Goal: Contribute content

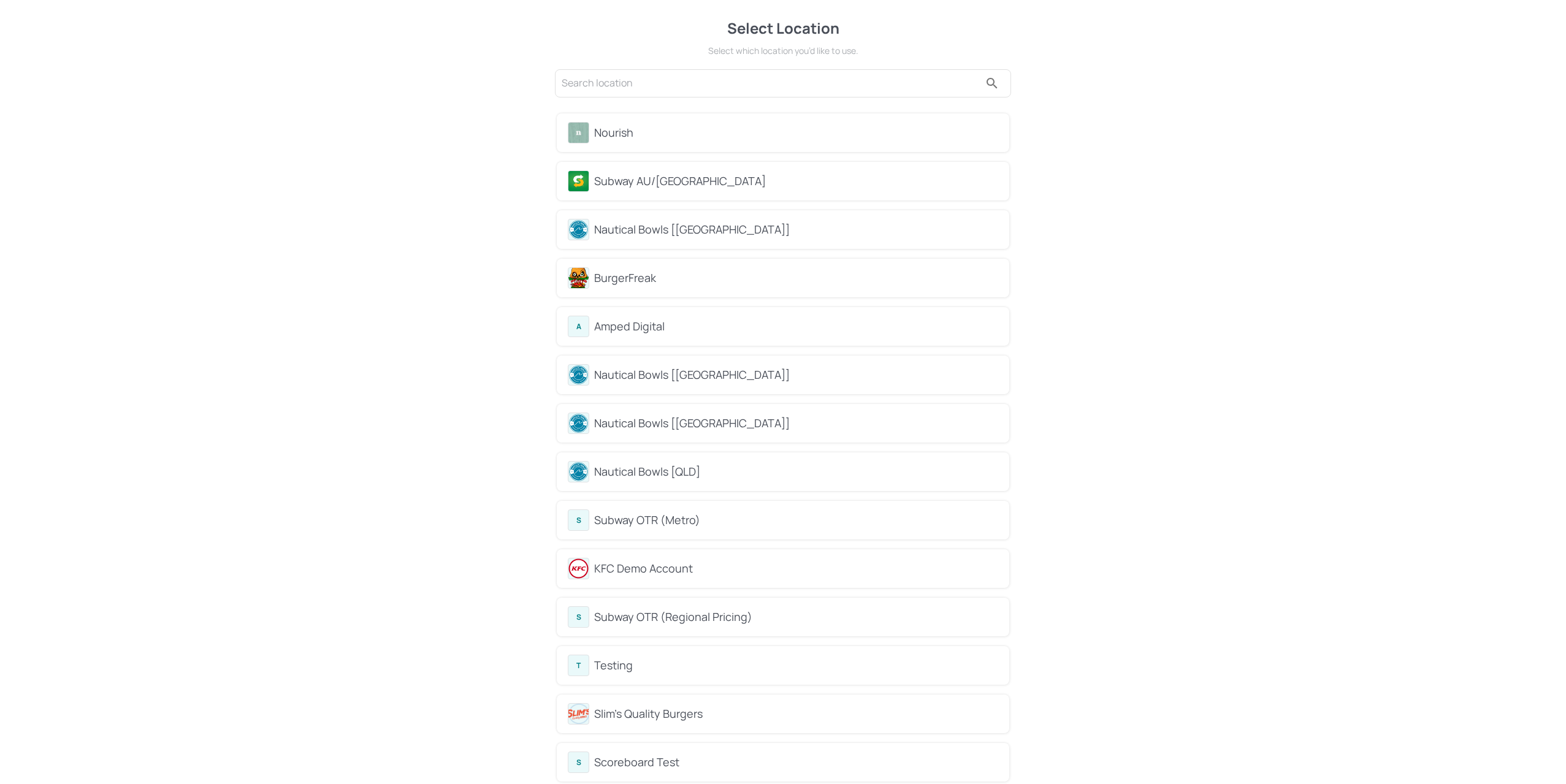
click at [661, 119] on div "Nourish" at bounding box center [783, 132] width 453 height 38
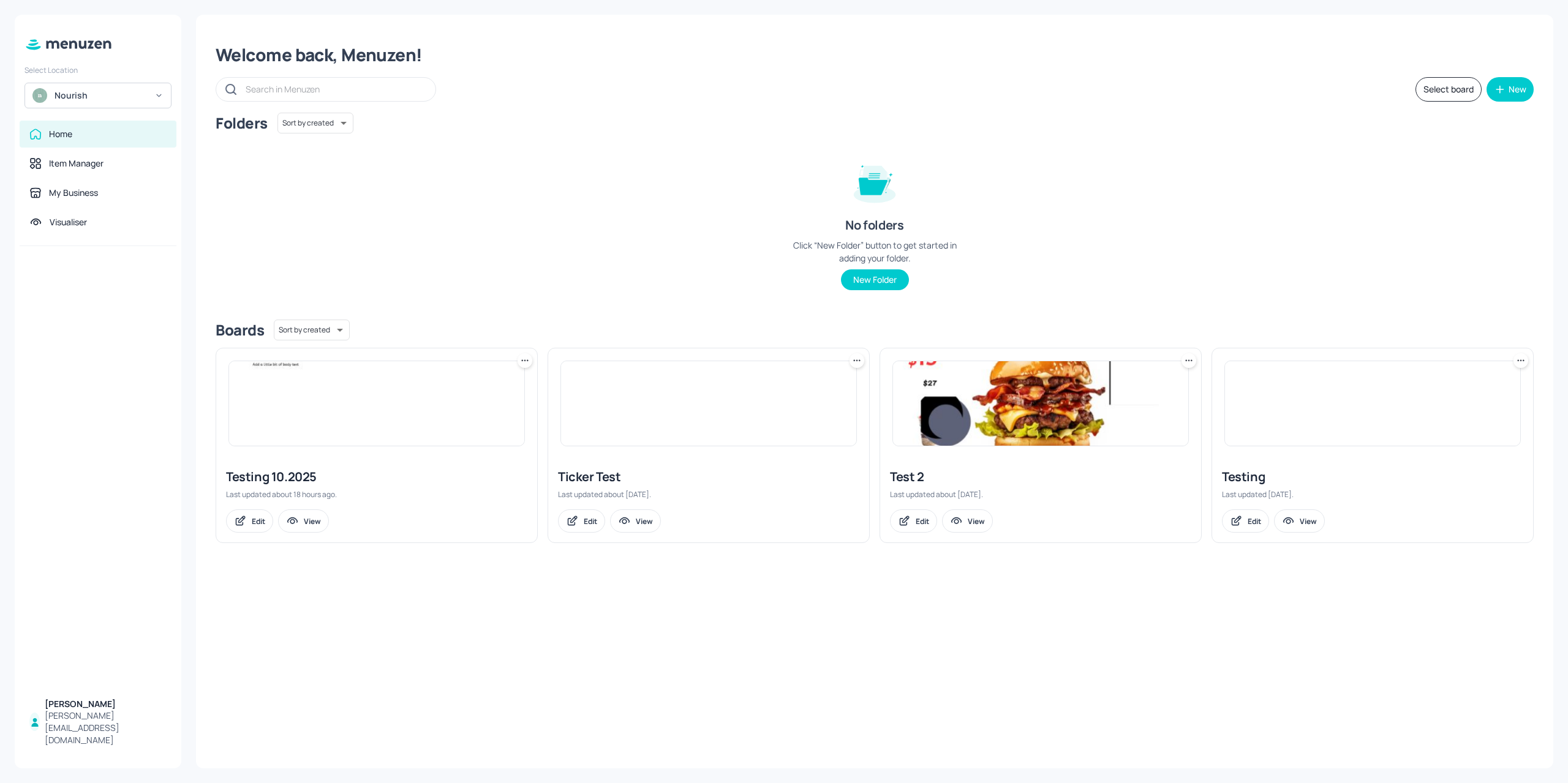
click at [43, 98] on img at bounding box center [40, 95] width 14 height 14
click at [281, 368] on div at bounding box center [784, 392] width 1568 height 783
click at [273, 404] on img at bounding box center [376, 403] width 295 height 84
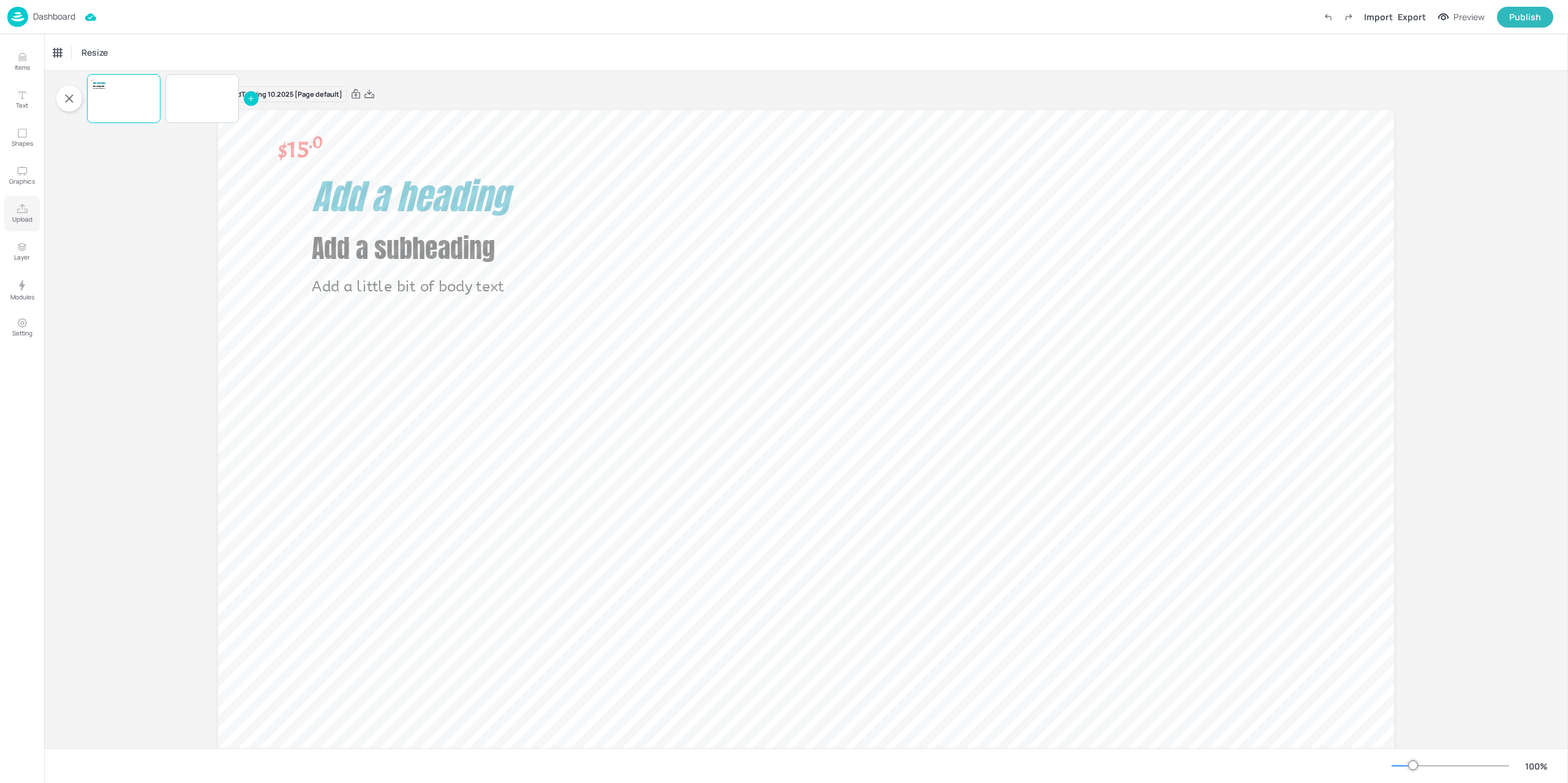
click at [10, 216] on button "Upload" at bounding box center [22, 213] width 35 height 35
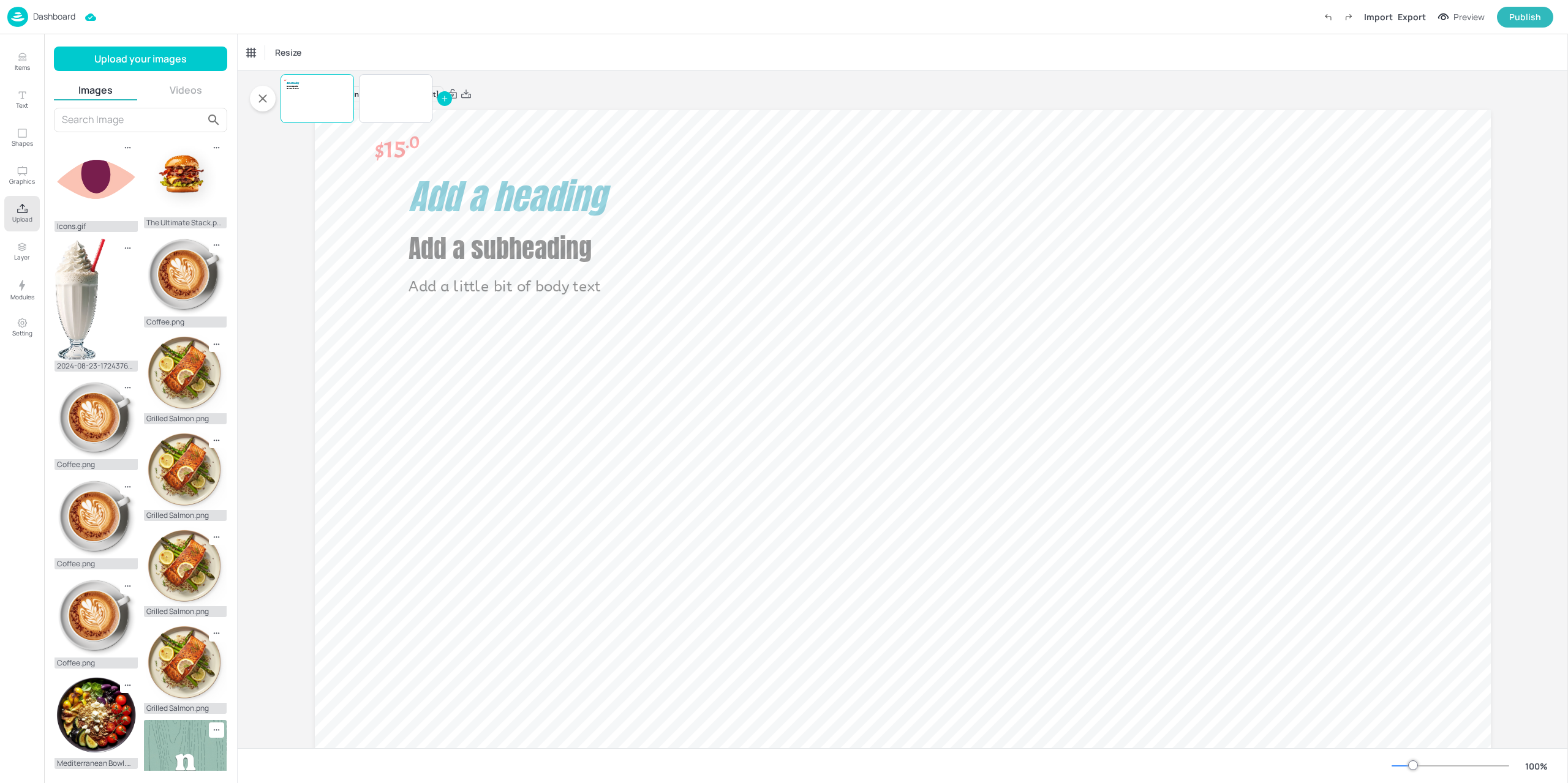
click at [185, 92] on button "Videos" at bounding box center [185, 89] width 83 height 14
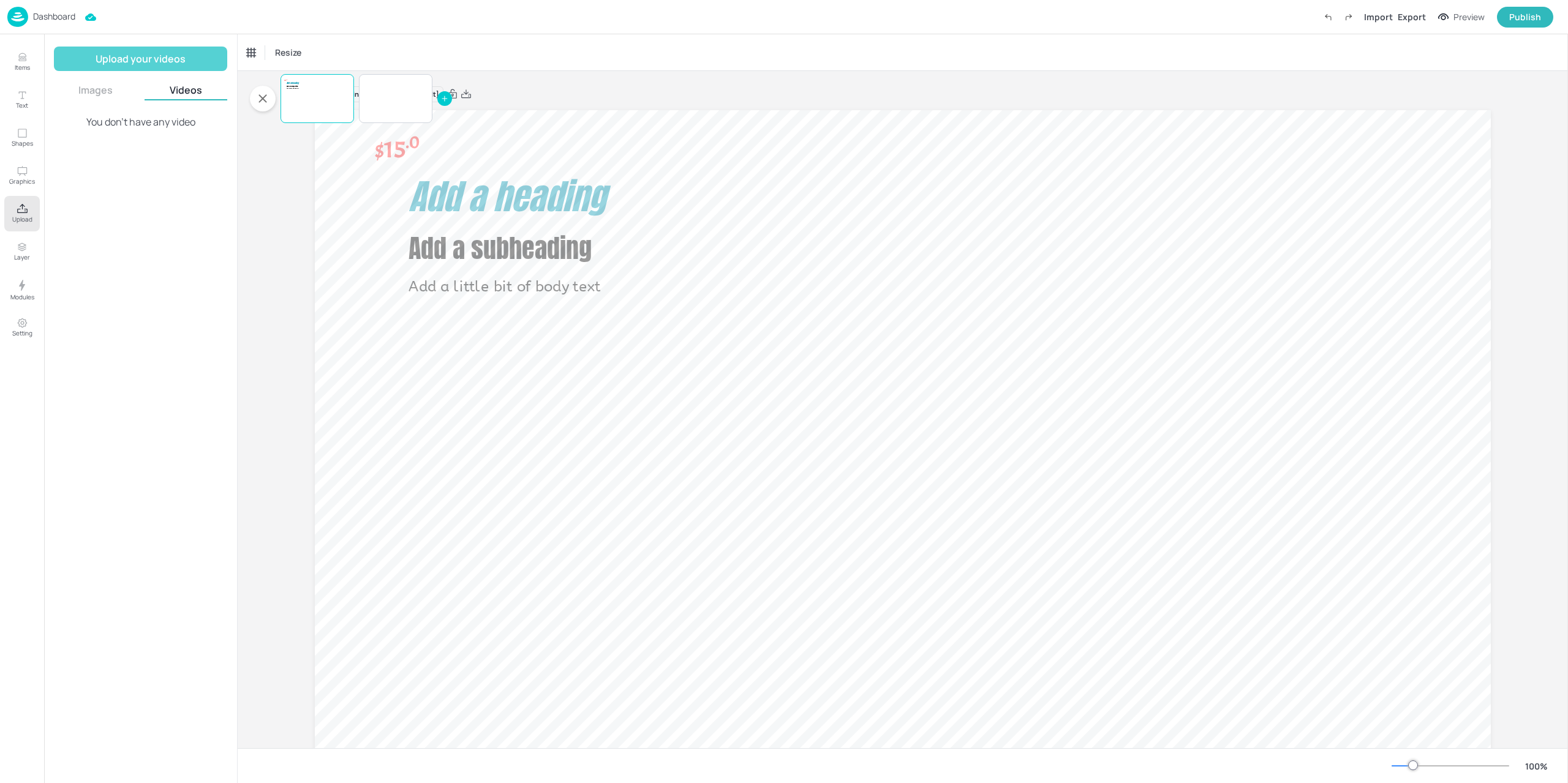
click at [156, 63] on button "Upload your videos" at bounding box center [141, 59] width 173 height 25
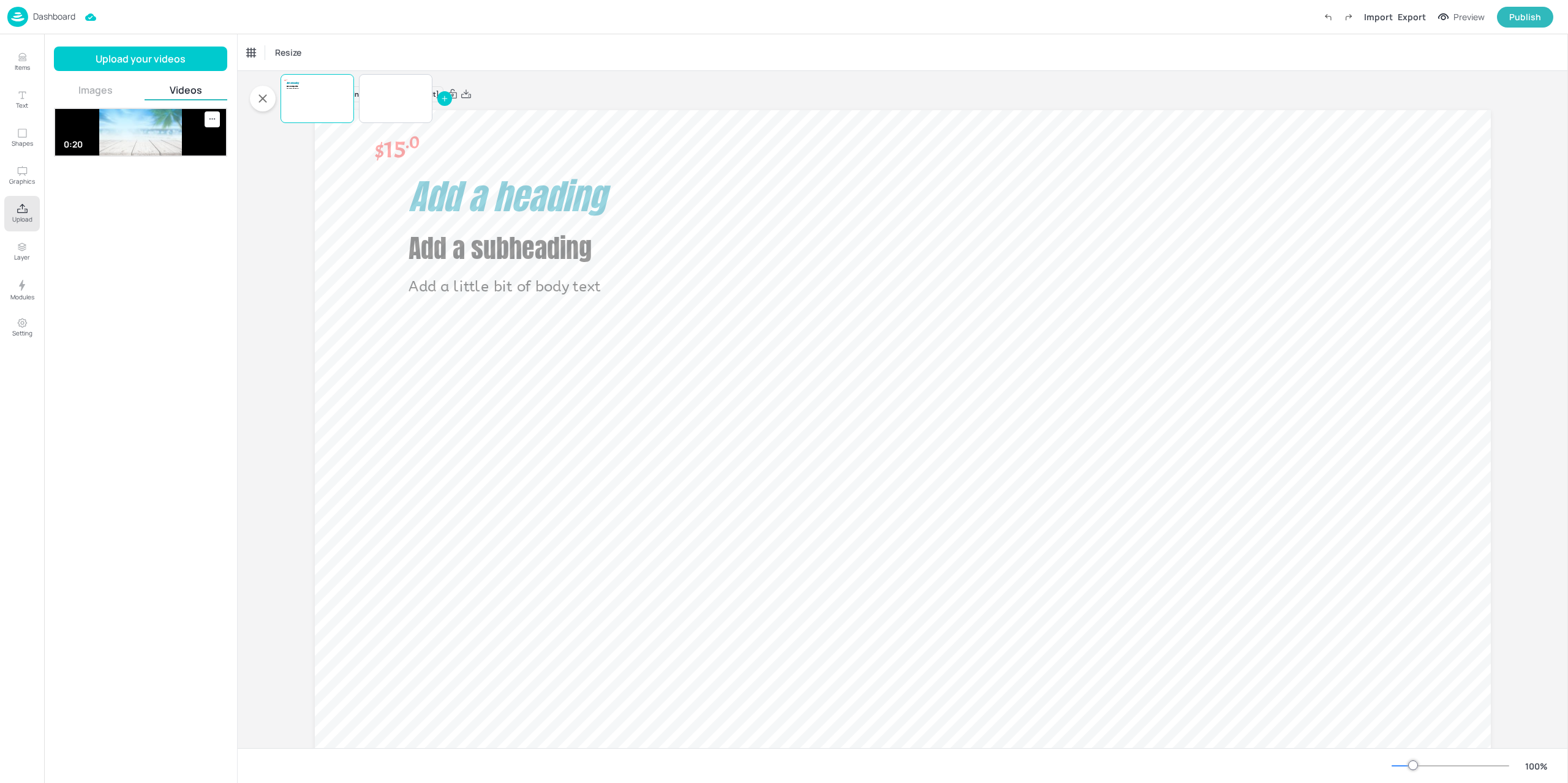
click at [124, 129] on img at bounding box center [140, 132] width 171 height 47
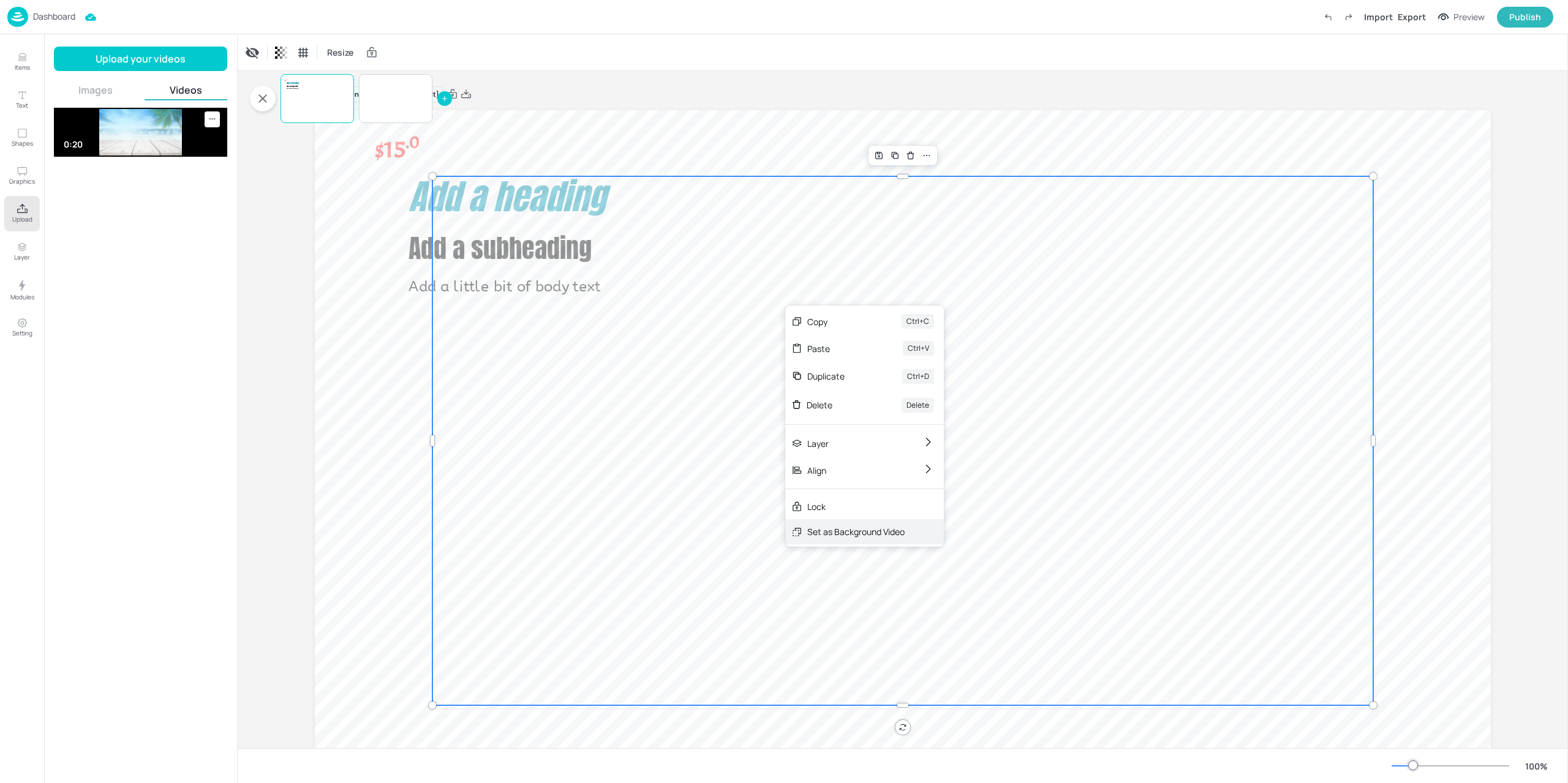
click at [866, 540] on div "Set as Background Video" at bounding box center [865, 531] width 159 height 25
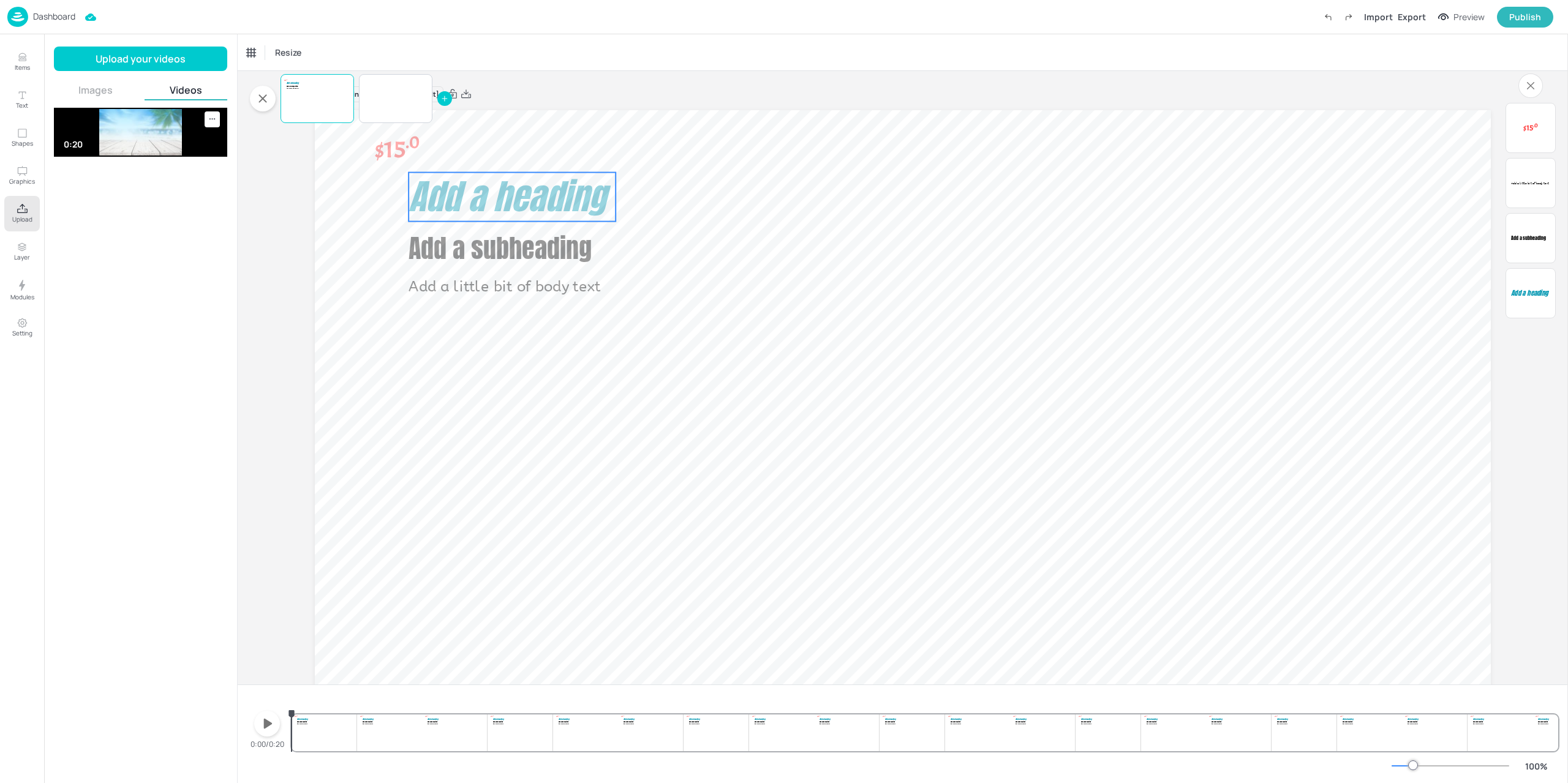
click at [477, 182] on span "Add a heading" at bounding box center [506, 196] width 197 height 53
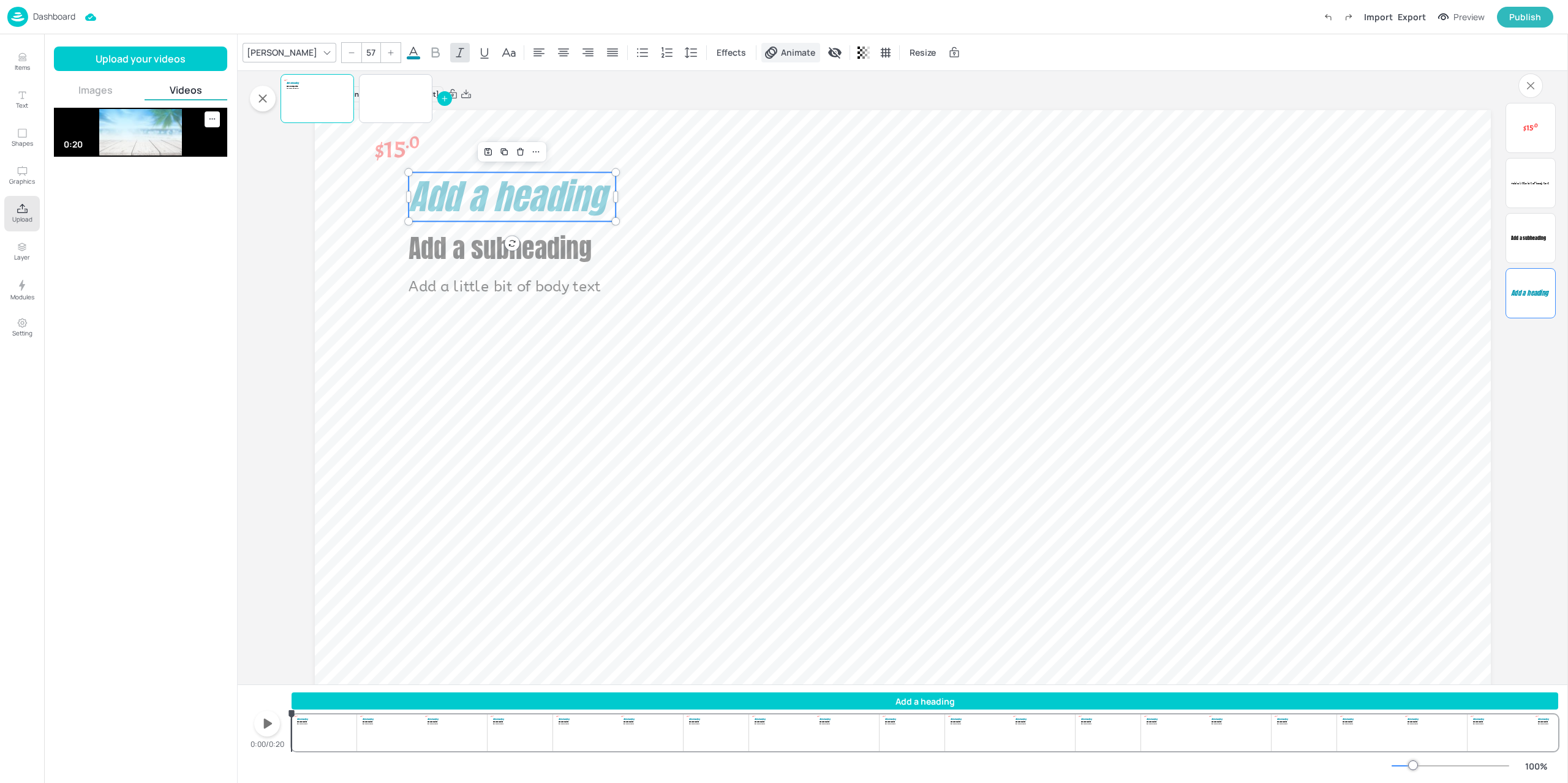
click at [765, 52] on icon at bounding box center [771, 53] width 12 height 12
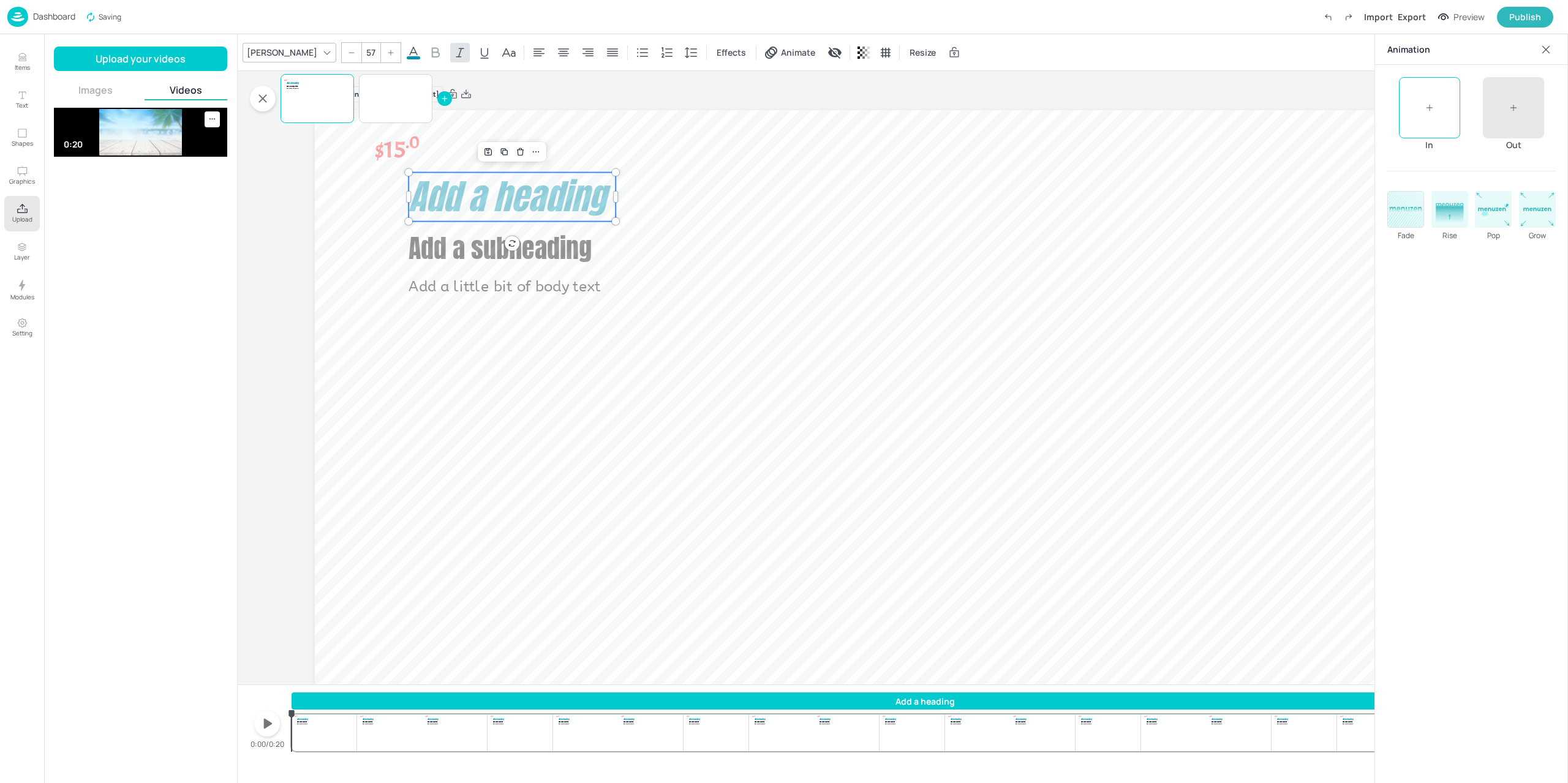
click at [1388, 211] on rect at bounding box center [1395, 203] width 28 height 39
click at [1436, 220] on rect at bounding box center [1449, 213] width 27 height 17
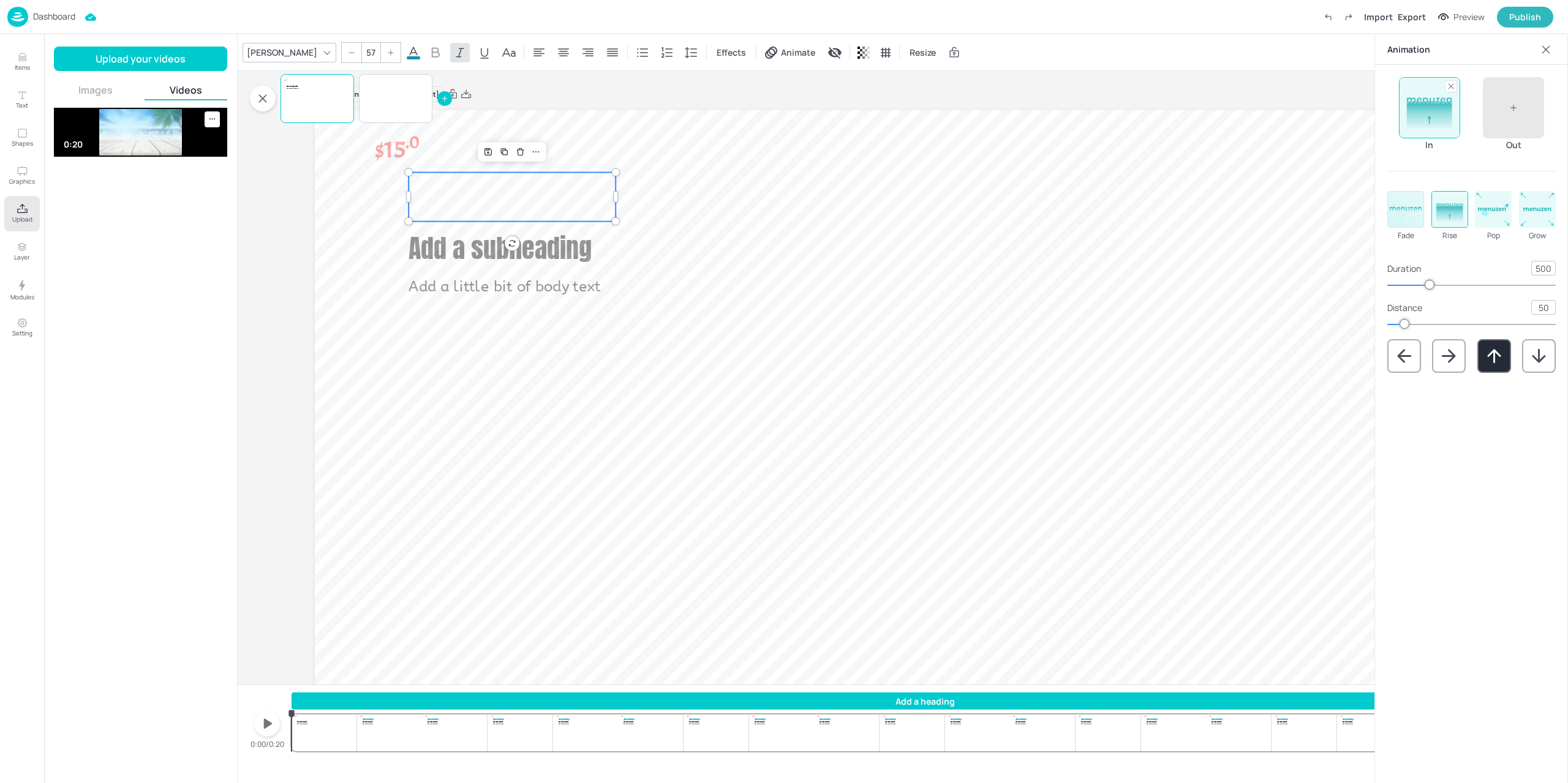
click at [1414, 217] on rect at bounding box center [1415, 217] width 28 height 39
